Goal: Task Accomplishment & Management: Use online tool/utility

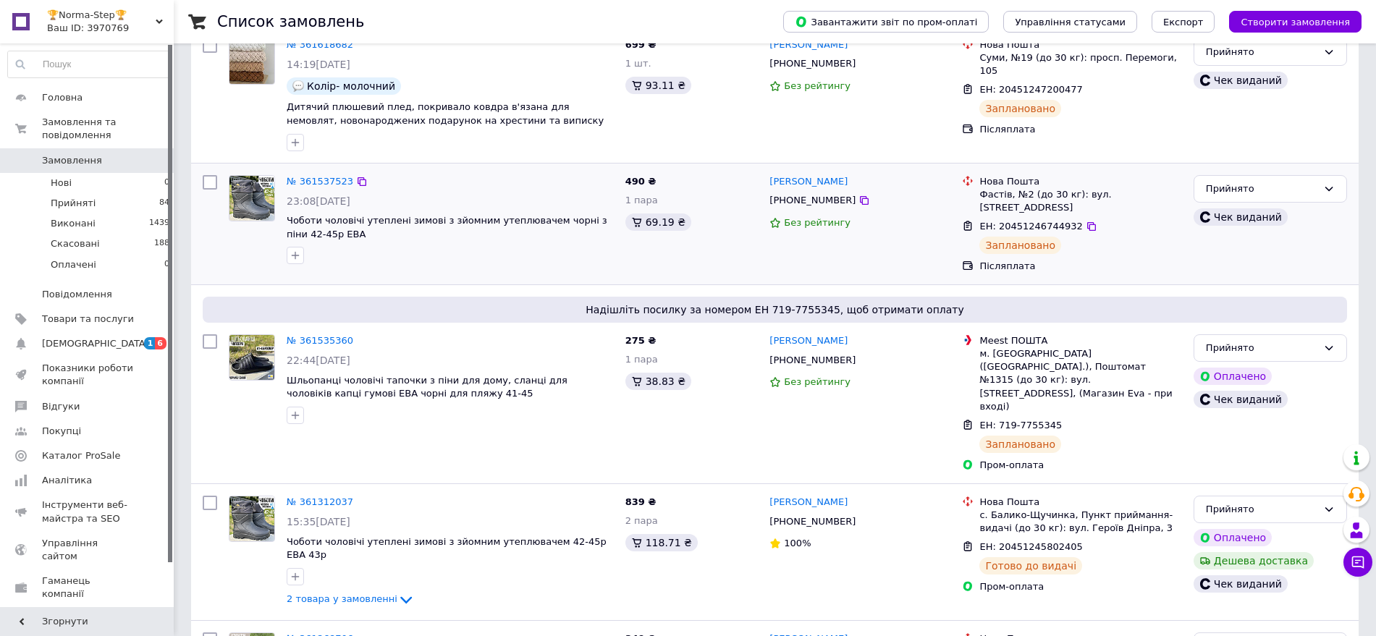
scroll to position [192, 0]
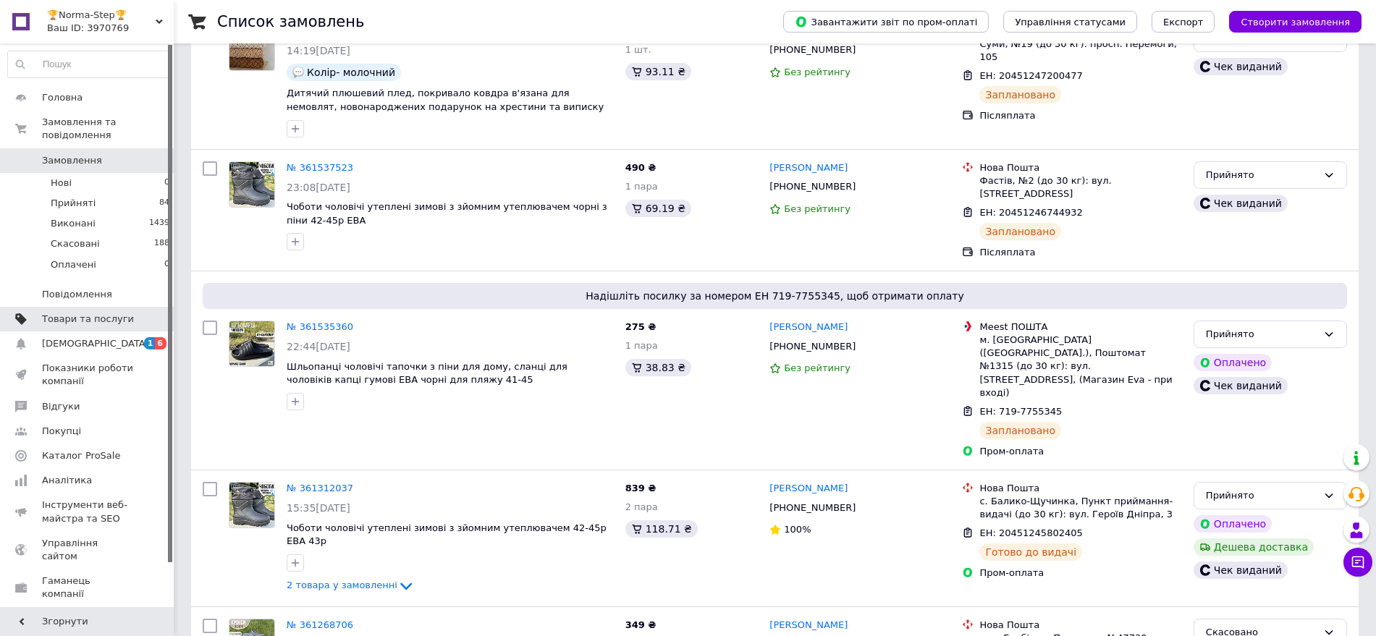
click at [78, 307] on link "Товари та послуги" at bounding box center [89, 319] width 178 height 25
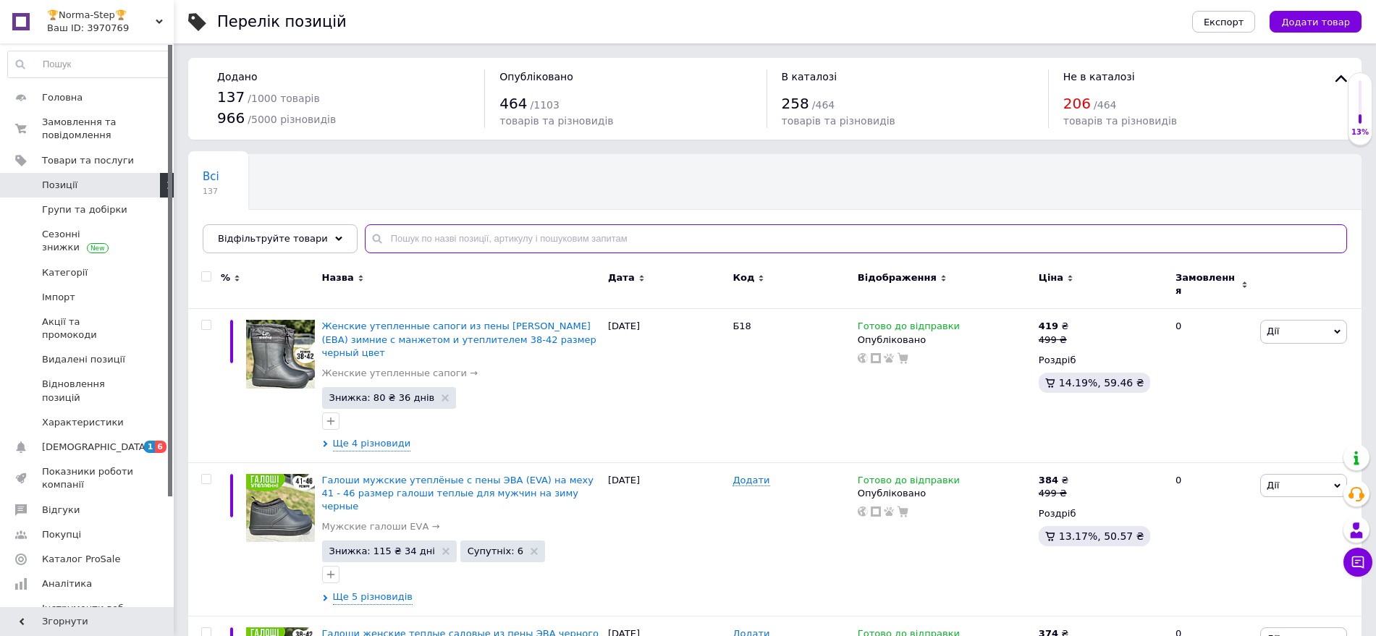
click at [377, 239] on input "text" at bounding box center [856, 238] width 982 height 29
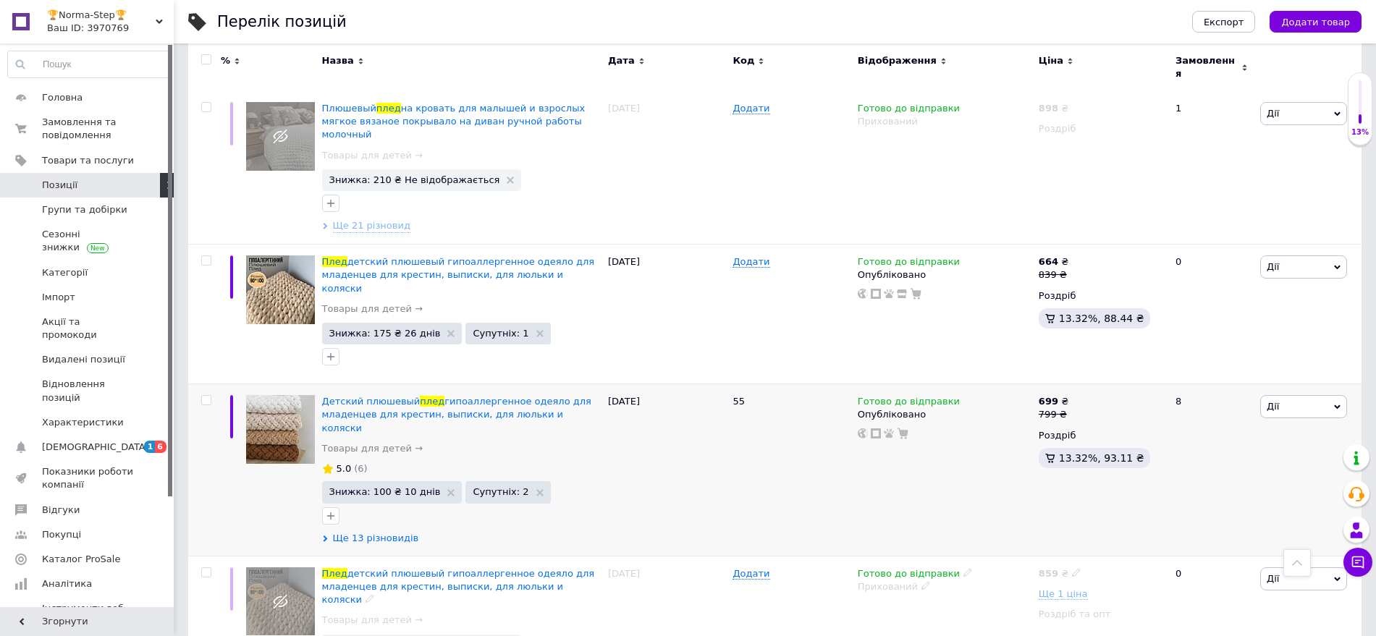
scroll to position [390, 0]
type input "плед"
click at [374, 533] on span "Ще 13 різновидів" at bounding box center [376, 539] width 86 height 13
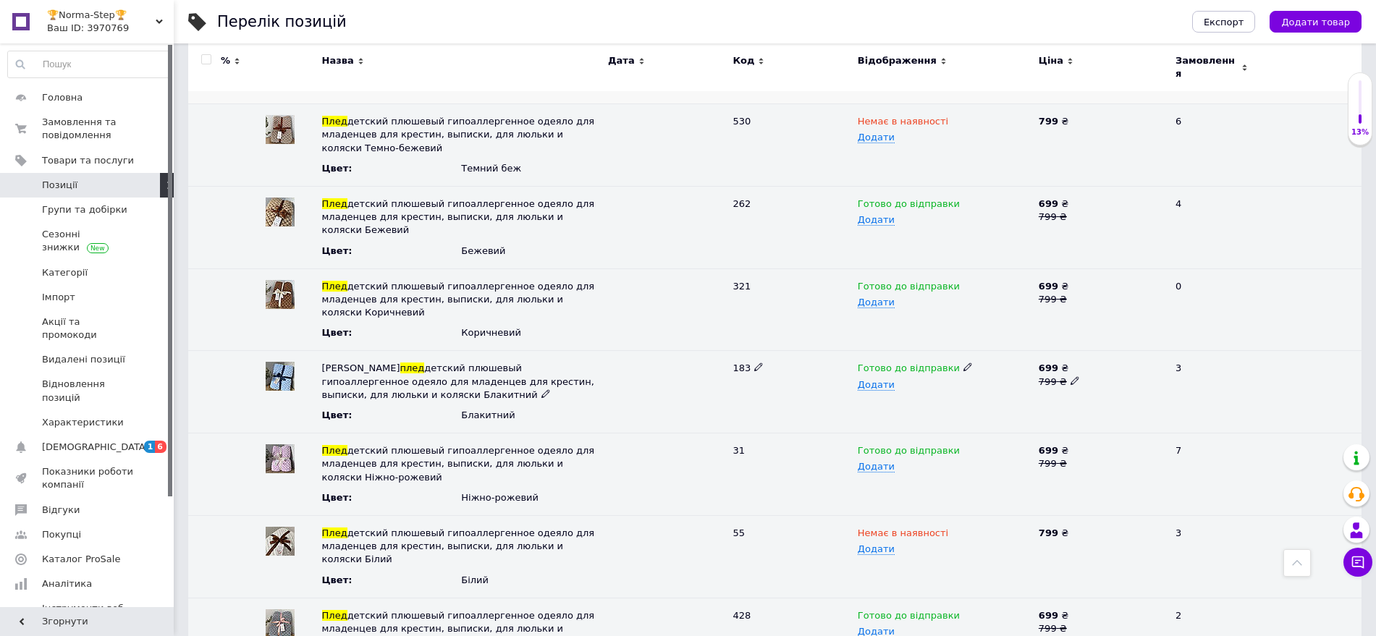
scroll to position [1230, 0]
click at [964, 445] on icon at bounding box center [968, 449] width 9 height 9
click at [920, 489] on li "Немає в наявності" at bounding box center [941, 499] width 179 height 20
click at [111, 180] on span "Позиції" at bounding box center [88, 185] width 92 height 13
click at [106, 181] on span "Позиції" at bounding box center [88, 185] width 92 height 13
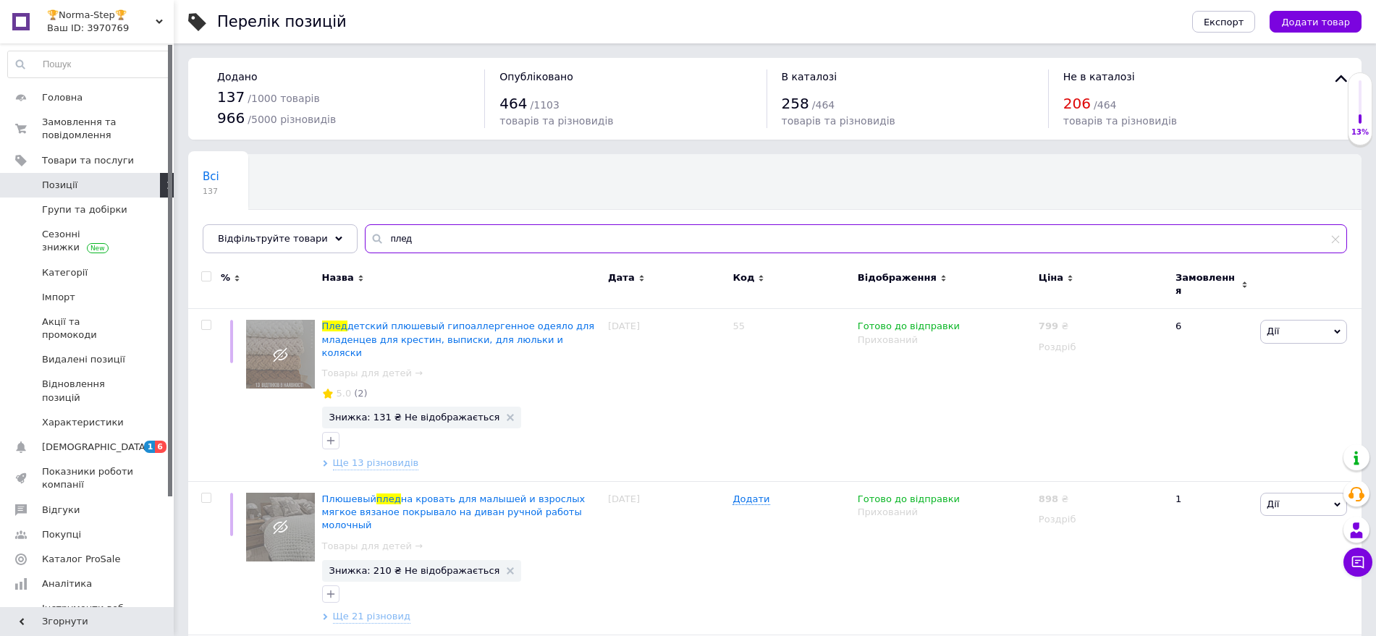
click at [484, 229] on input "плед" at bounding box center [856, 238] width 982 height 29
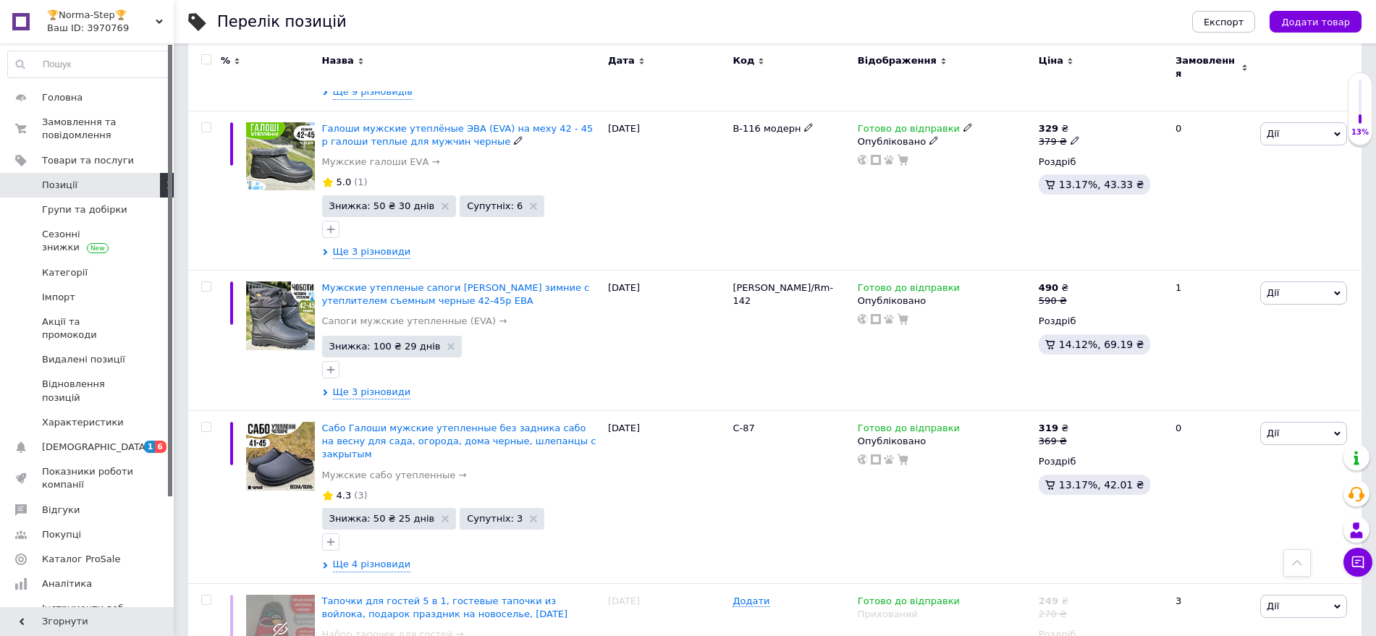
scroll to position [1994, 0]
